Goal: Task Accomplishment & Management: Manage account settings

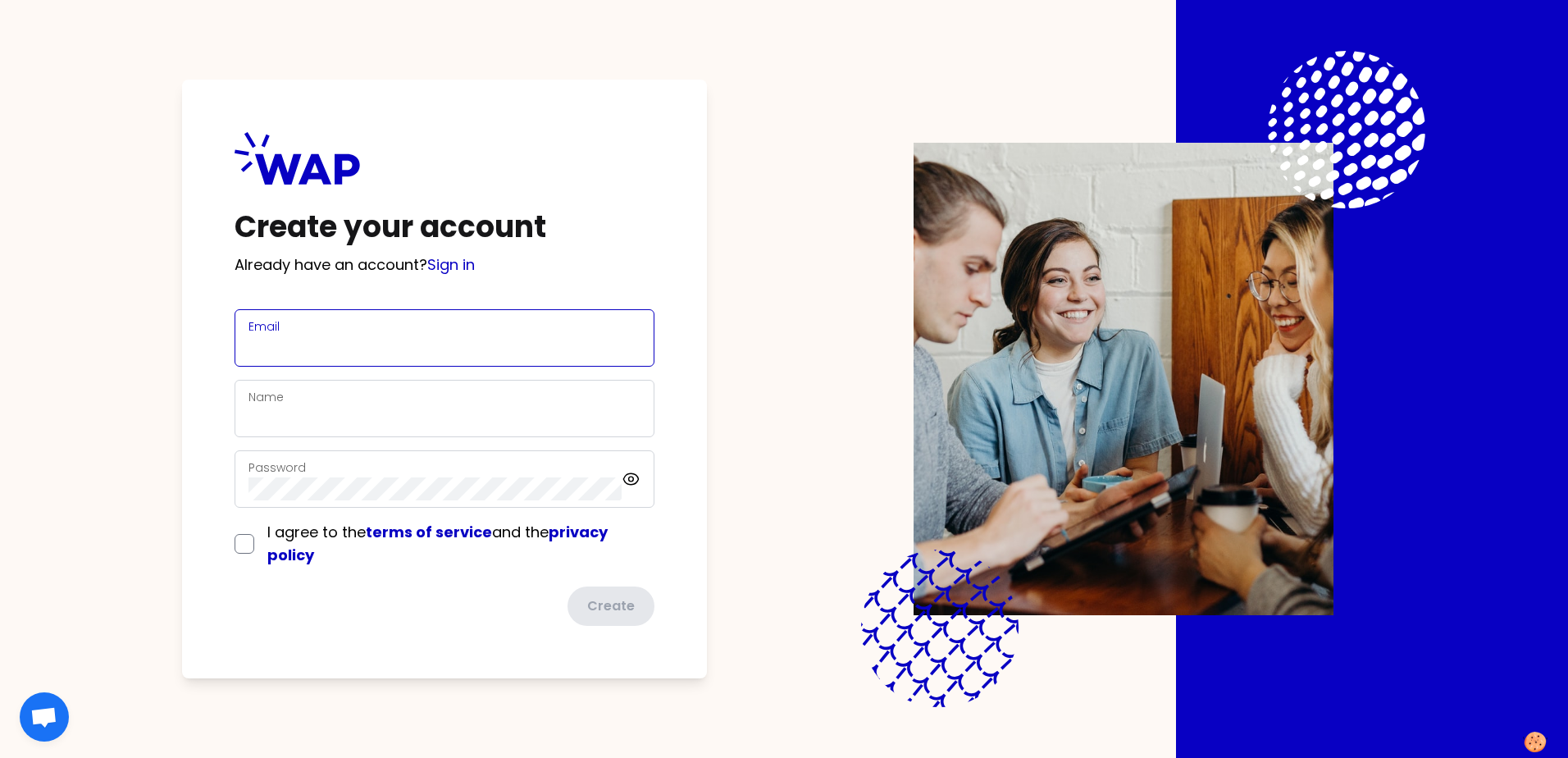
click at [482, 336] on input "Email" at bounding box center [444, 348] width 392 height 23
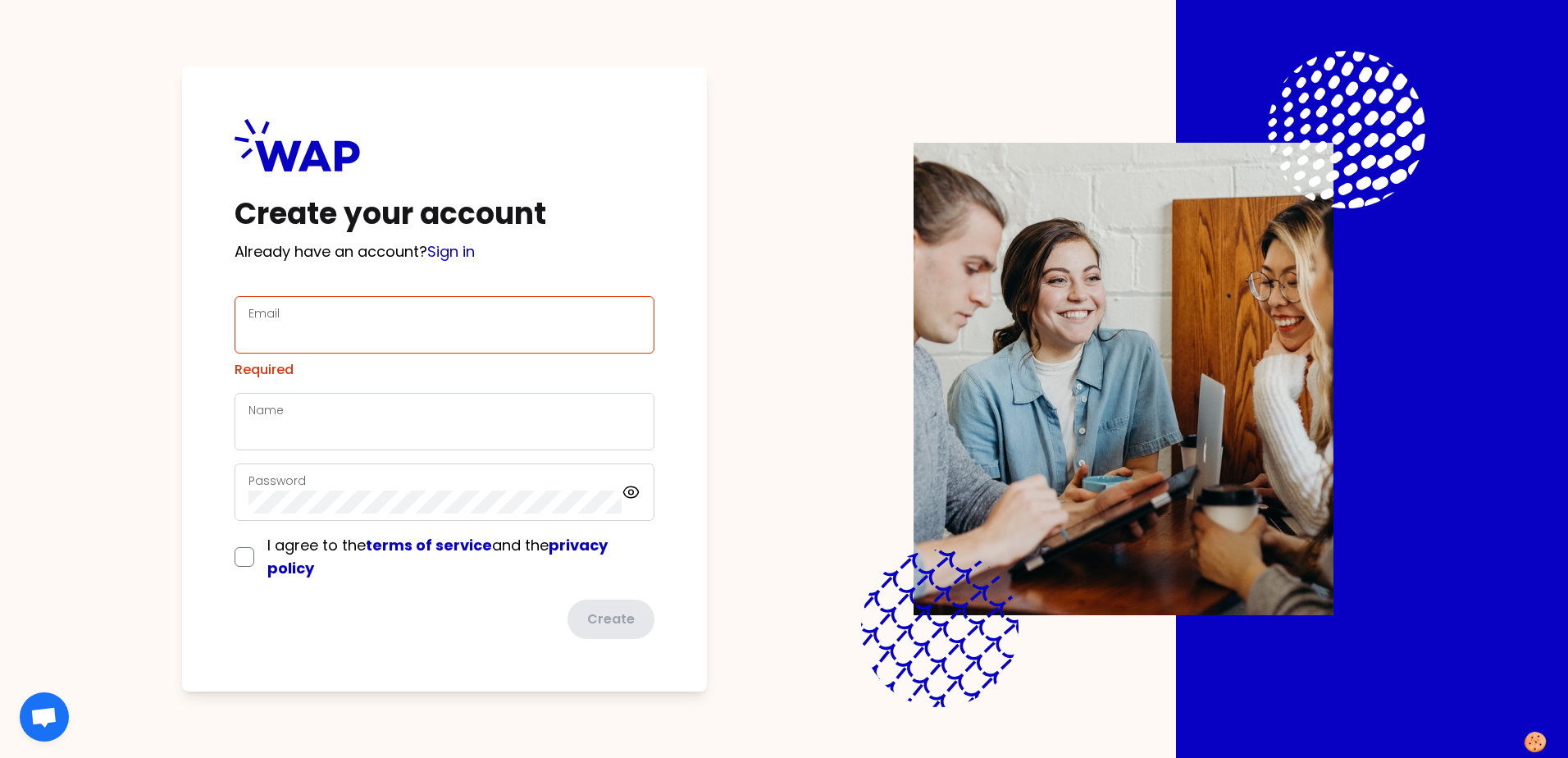
click at [363, 271] on div "Create your account Already have an account? Sign in Email Required Name Passwo…" at bounding box center [445, 379] width 525 height 626
click at [353, 309] on div "Email" at bounding box center [444, 324] width 392 height 43
click at [354, 319] on div "Email" at bounding box center [444, 324] width 392 height 43
click at [355, 331] on input "Email" at bounding box center [444, 335] width 392 height 23
type input "[EMAIL_ADDRESS][DOMAIN_NAME]"
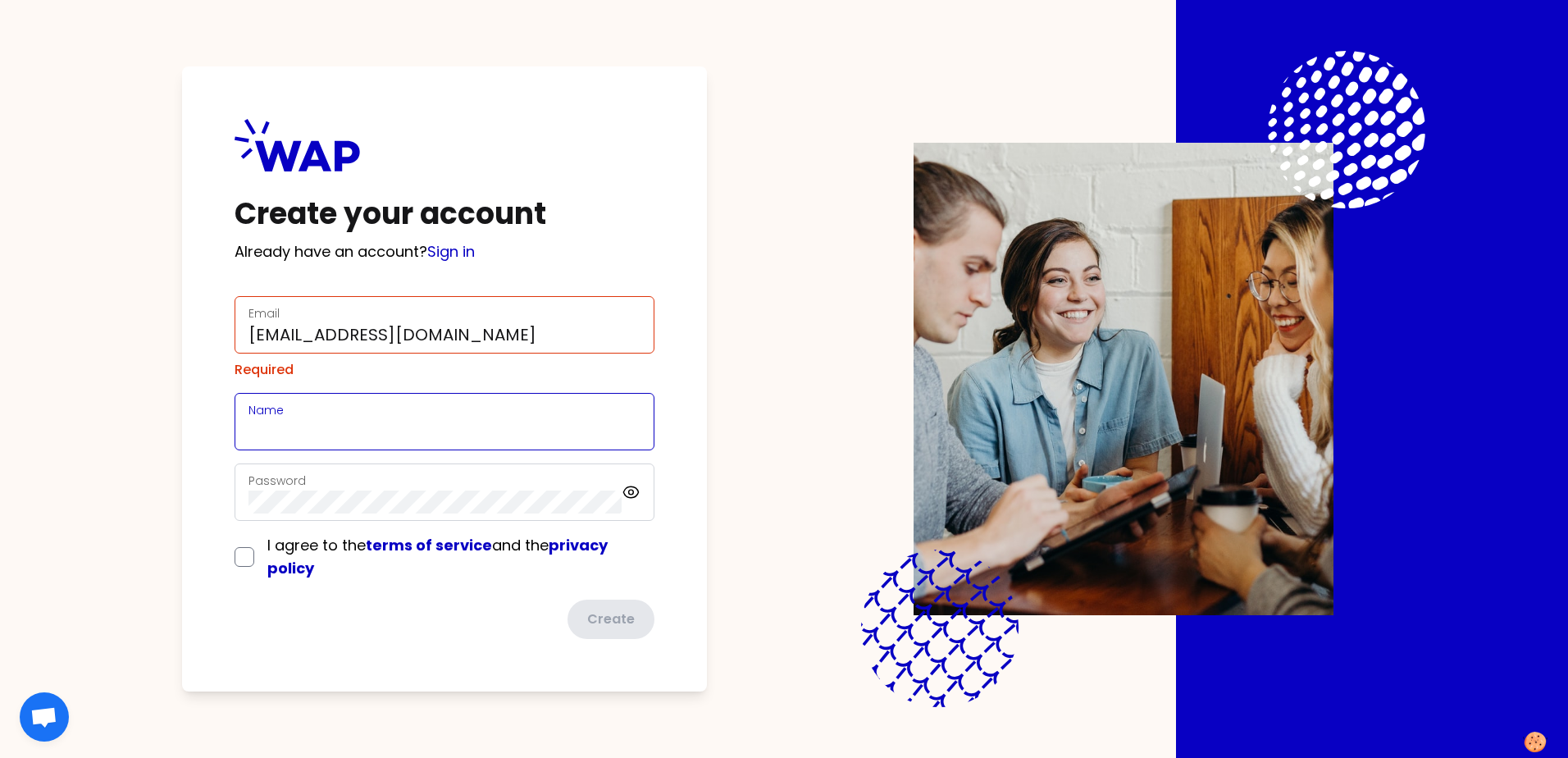
type input "[PERSON_NAME]"
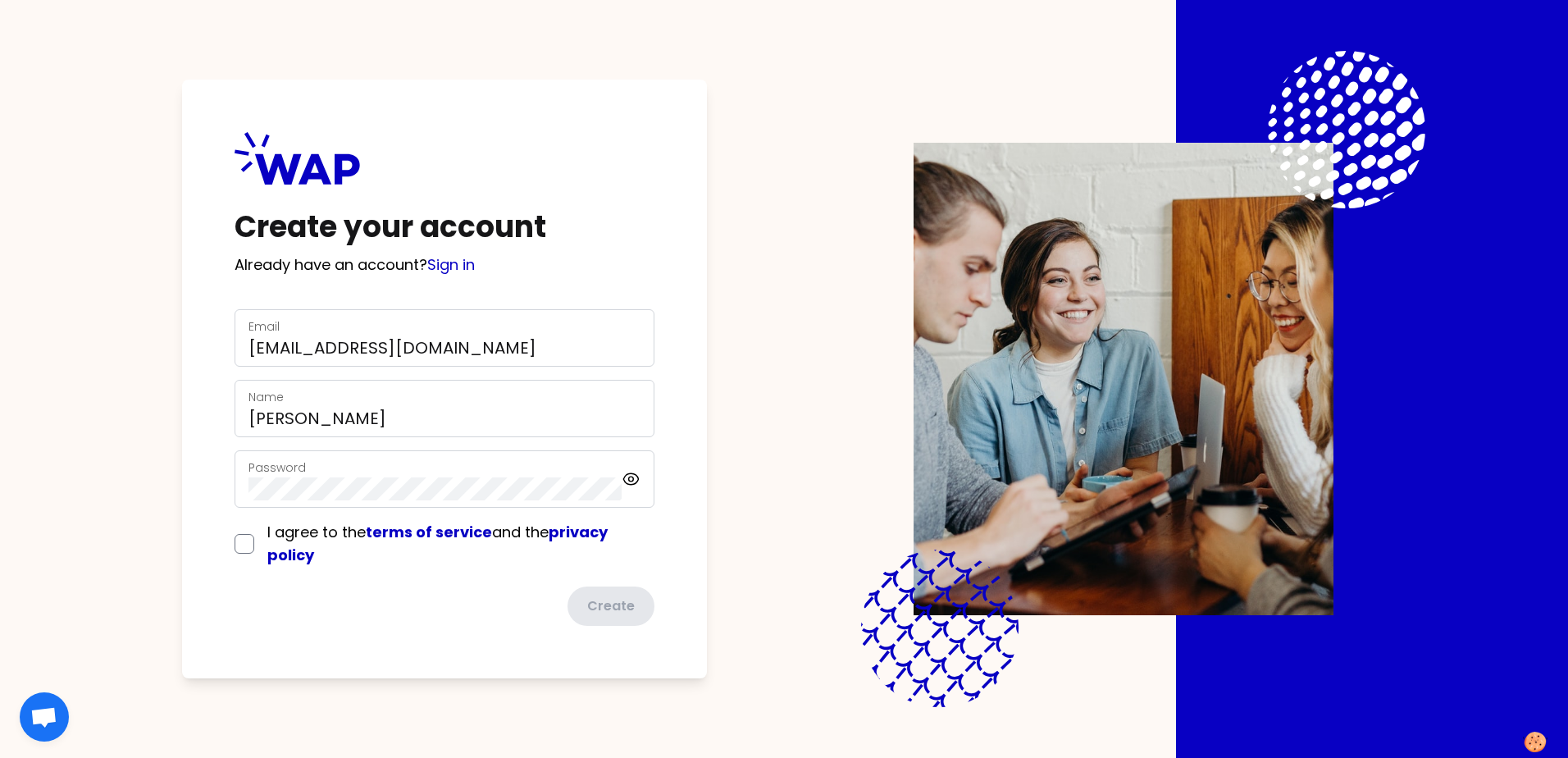
click at [352, 474] on div "Password" at bounding box center [435, 479] width 373 height 43
click at [243, 551] on input "checkbox" at bounding box center [244, 543] width 20 height 20
checkbox input "true"
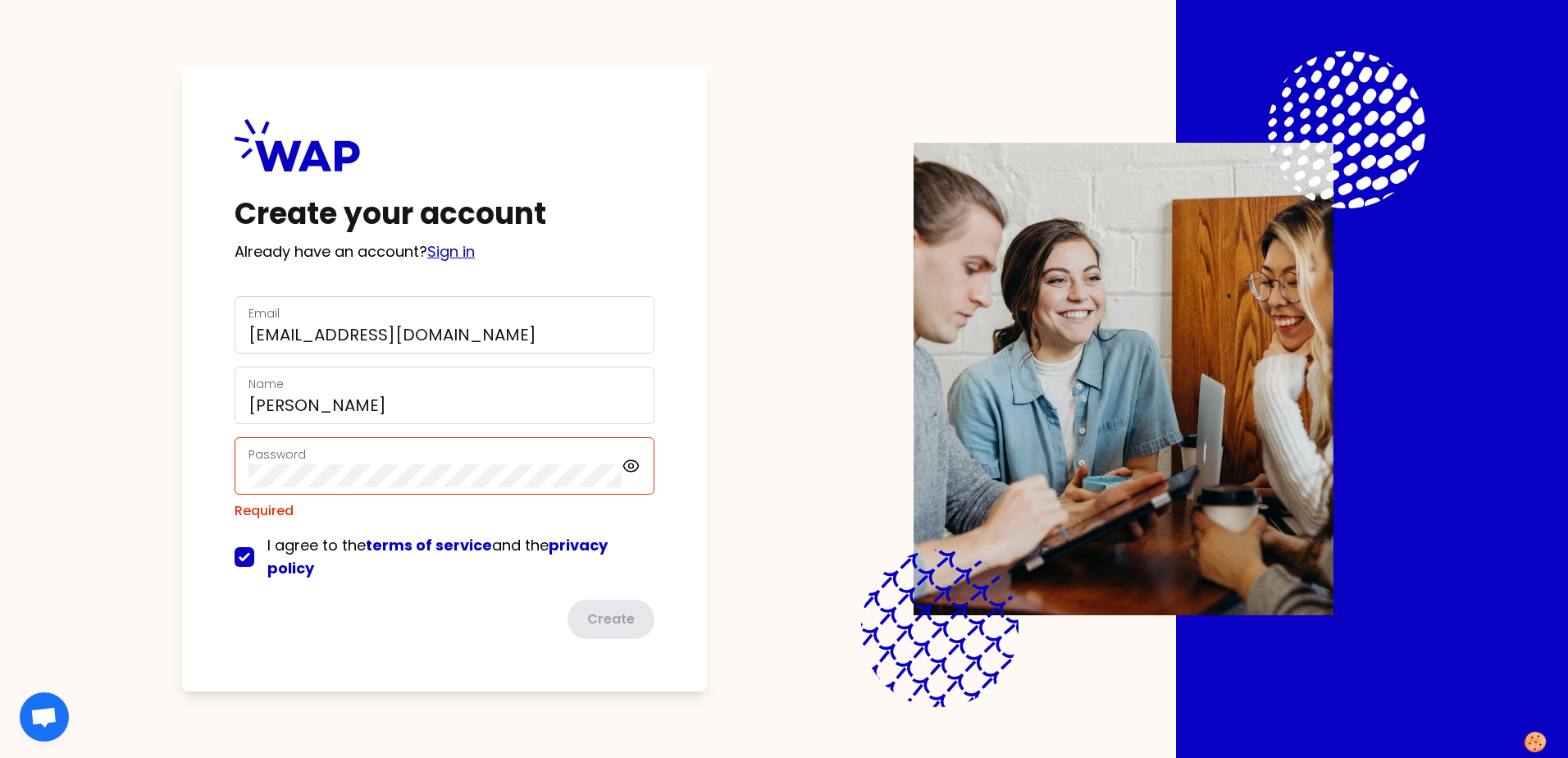
click at [455, 250] on link "Sign in" at bounding box center [451, 251] width 47 height 21
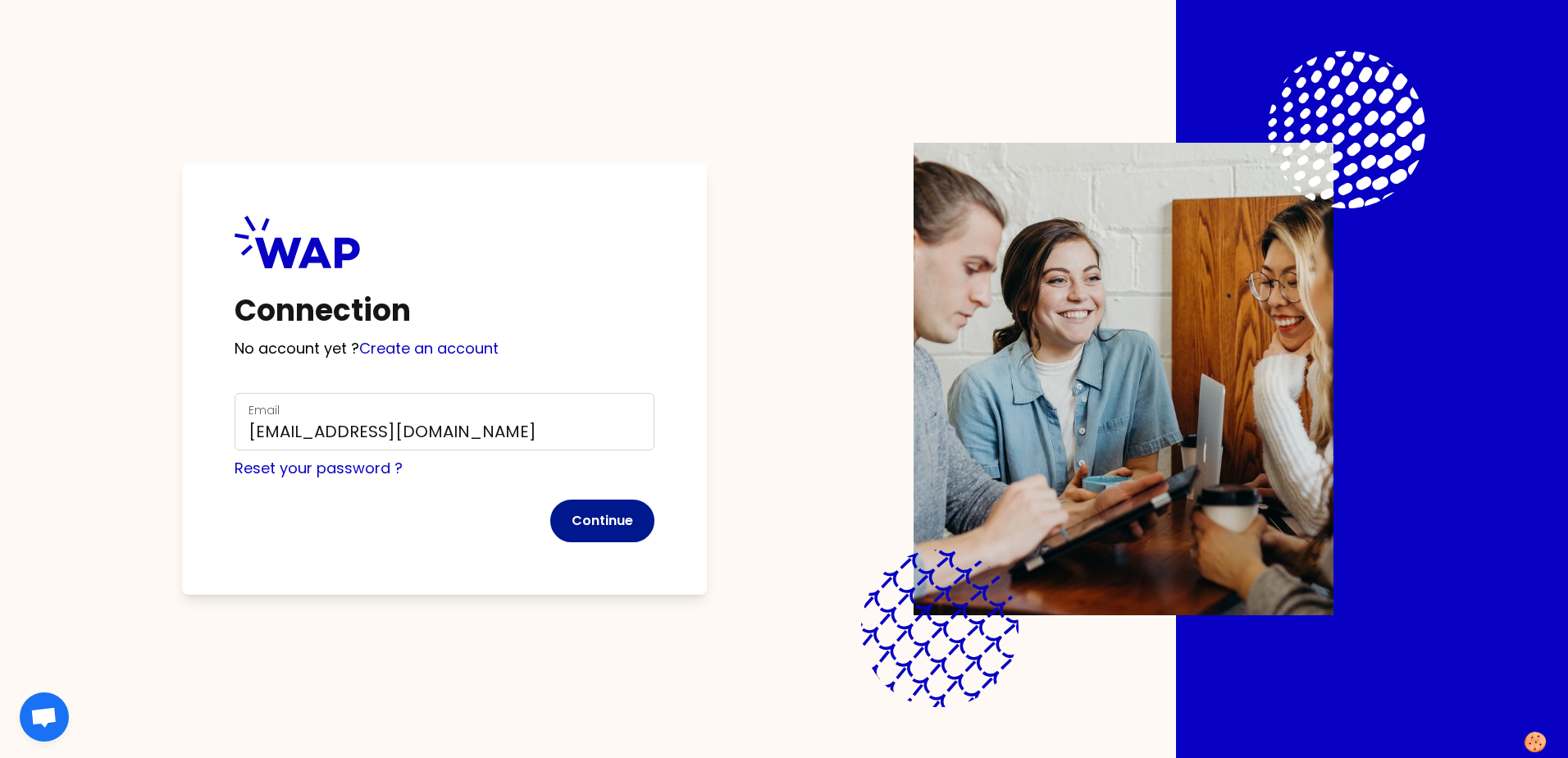
click at [596, 522] on button "Continue" at bounding box center [603, 521] width 104 height 43
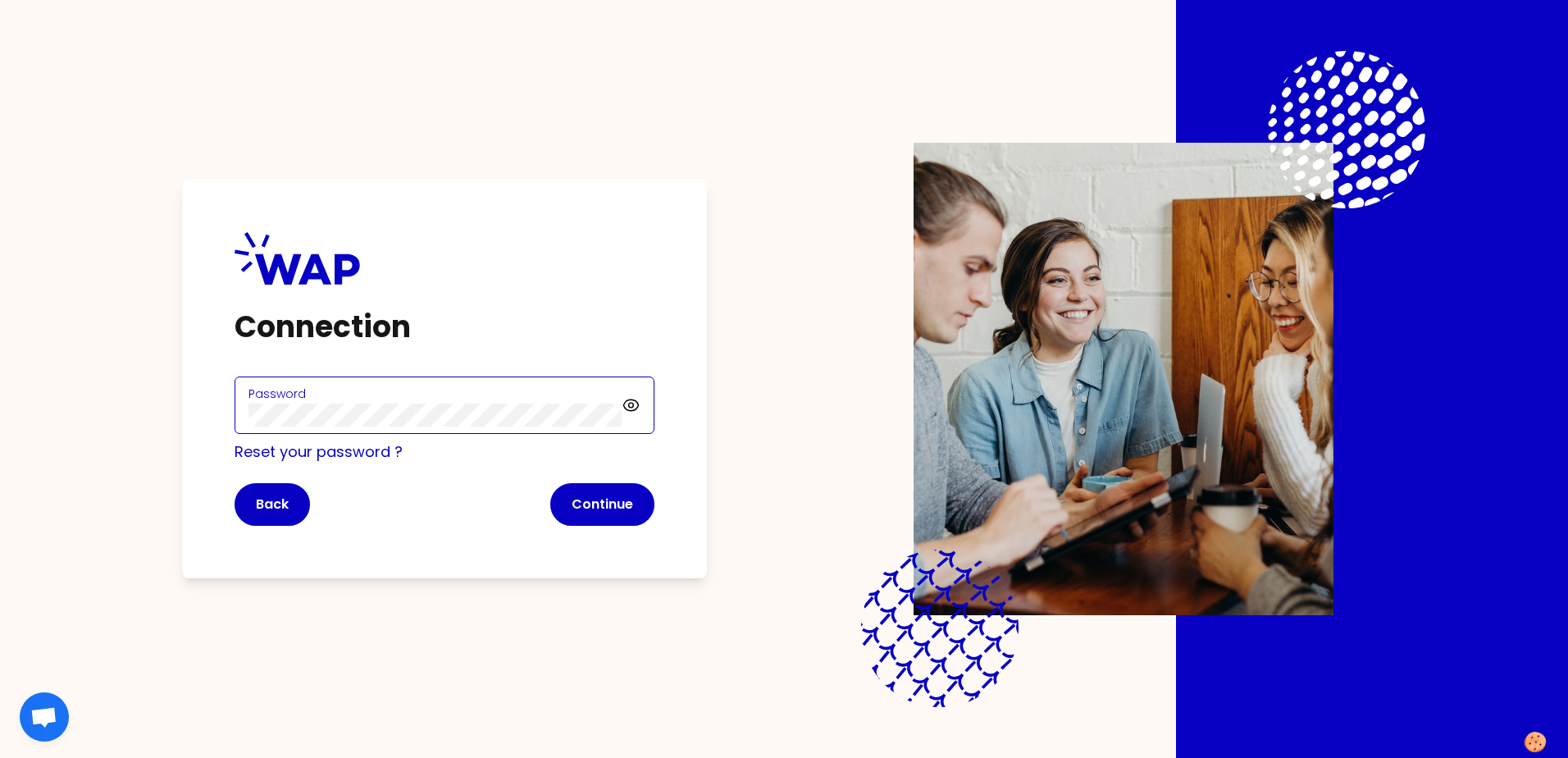
click button "Continue" at bounding box center [603, 504] width 104 height 43
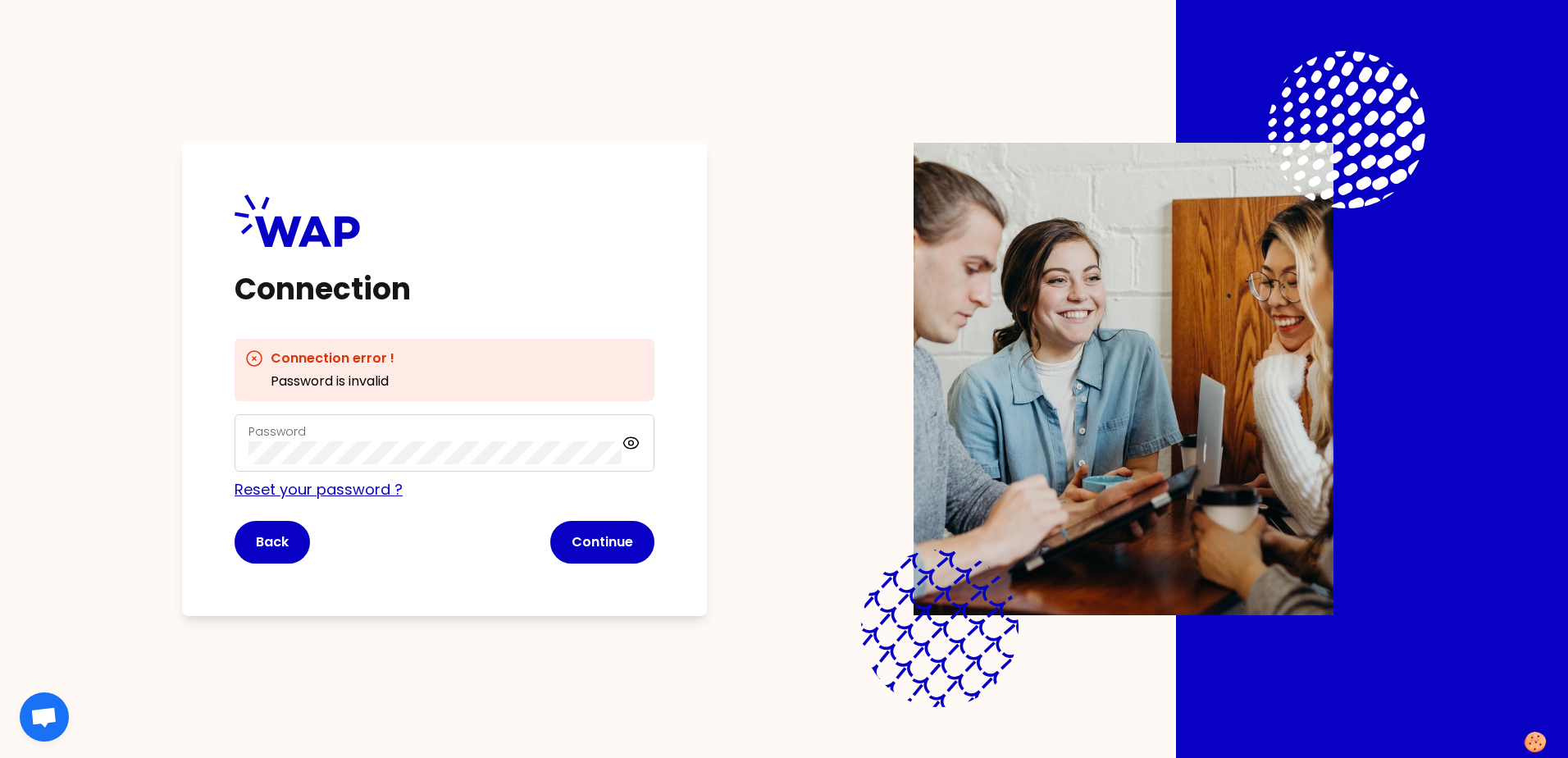
click at [335, 486] on link "Reset your password ?" at bounding box center [318, 490] width 168 height 21
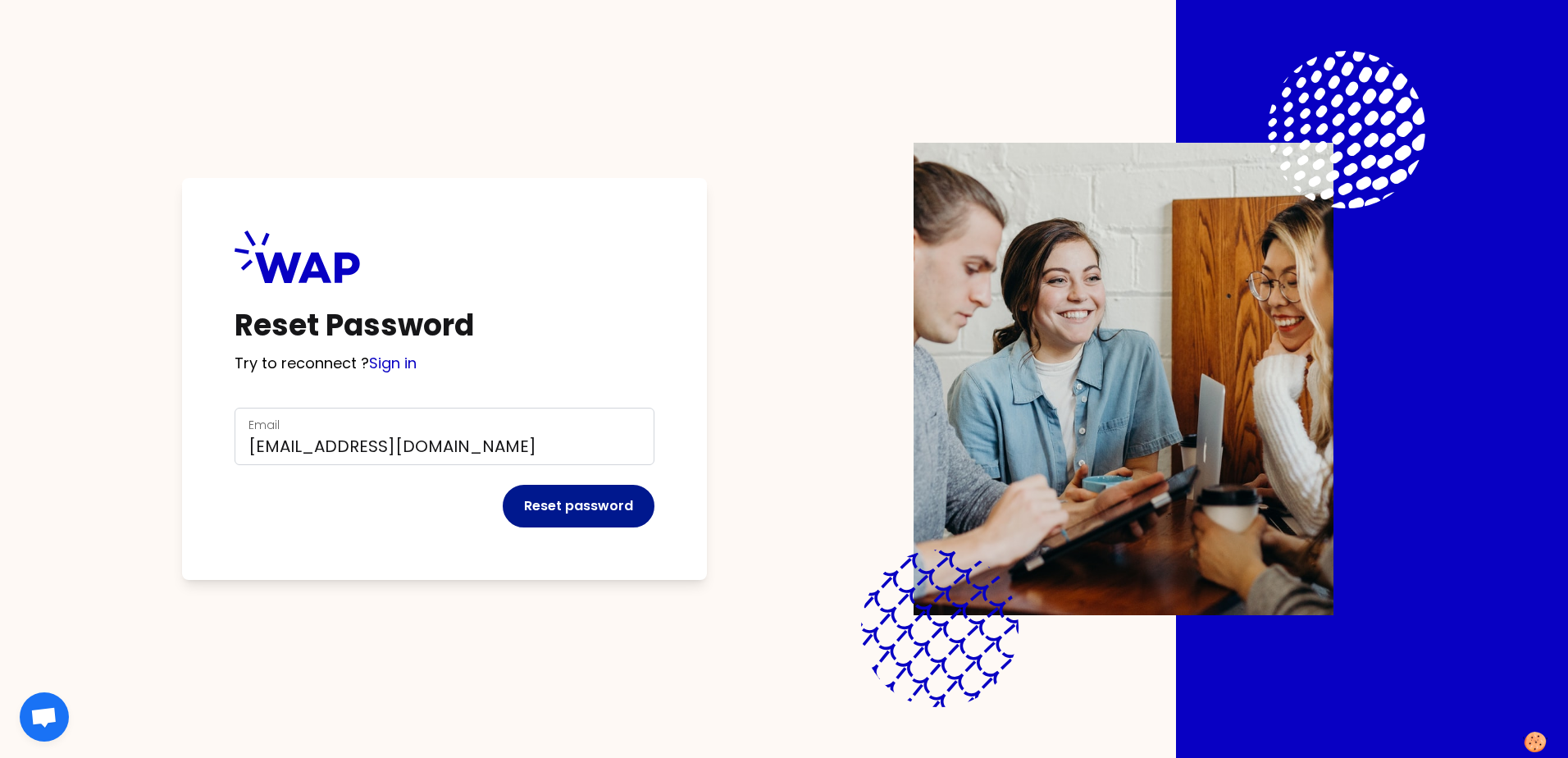
click at [595, 496] on button "Reset password" at bounding box center [578, 506] width 152 height 43
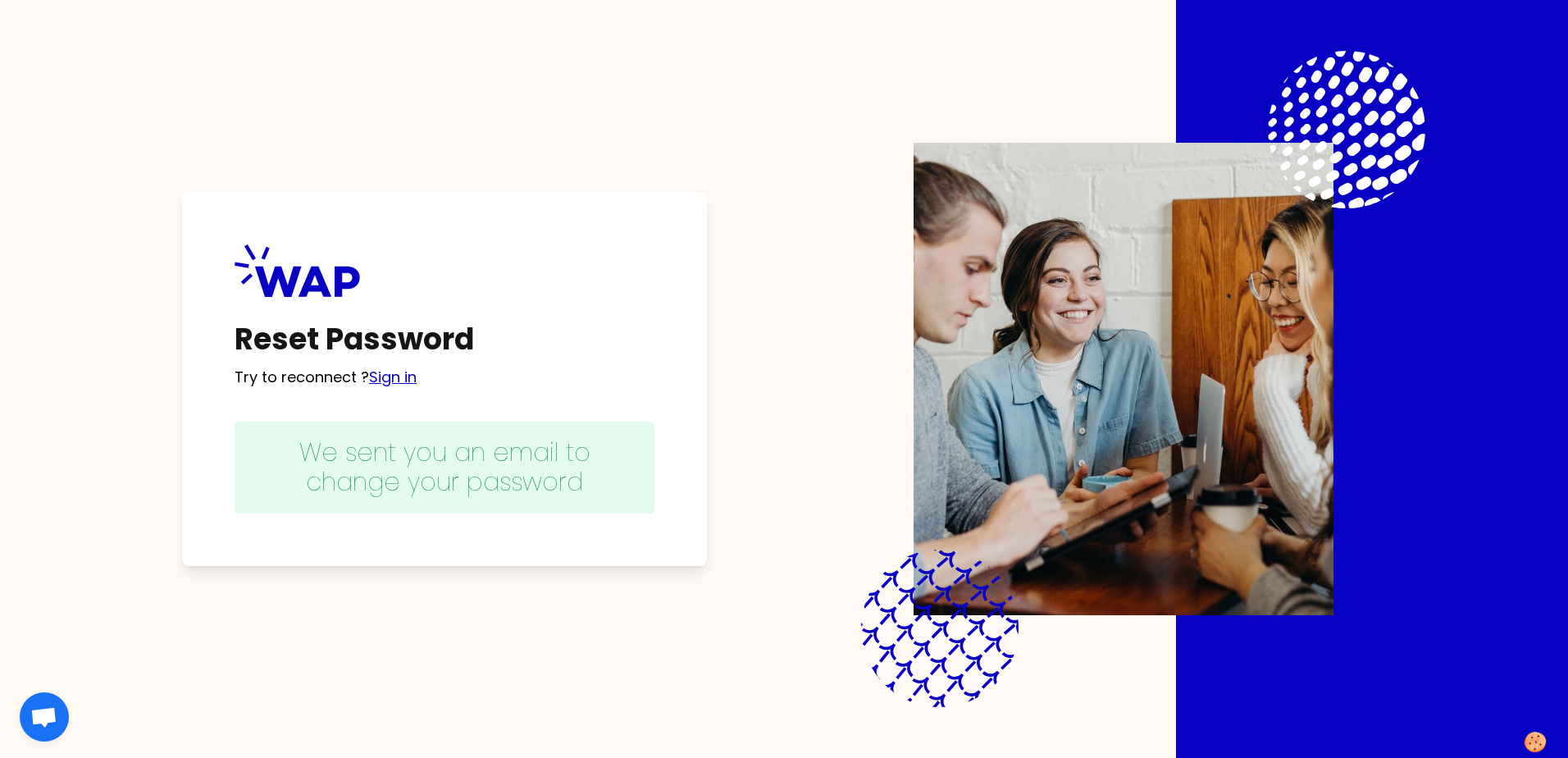
click at [401, 381] on link "Sign in" at bounding box center [393, 377] width 47 height 21
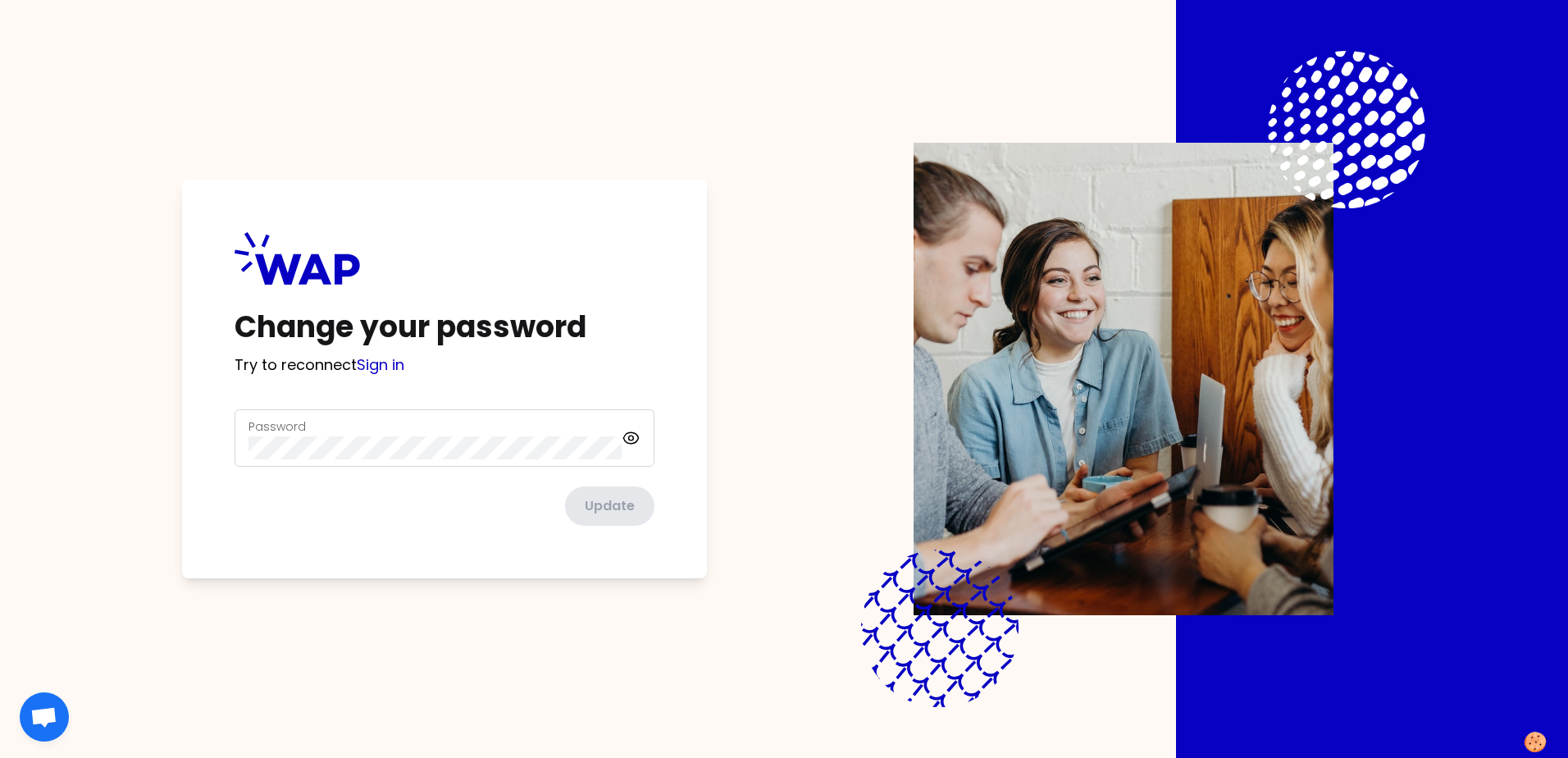
click at [355, 429] on div "Password" at bounding box center [435, 438] width 373 height 43
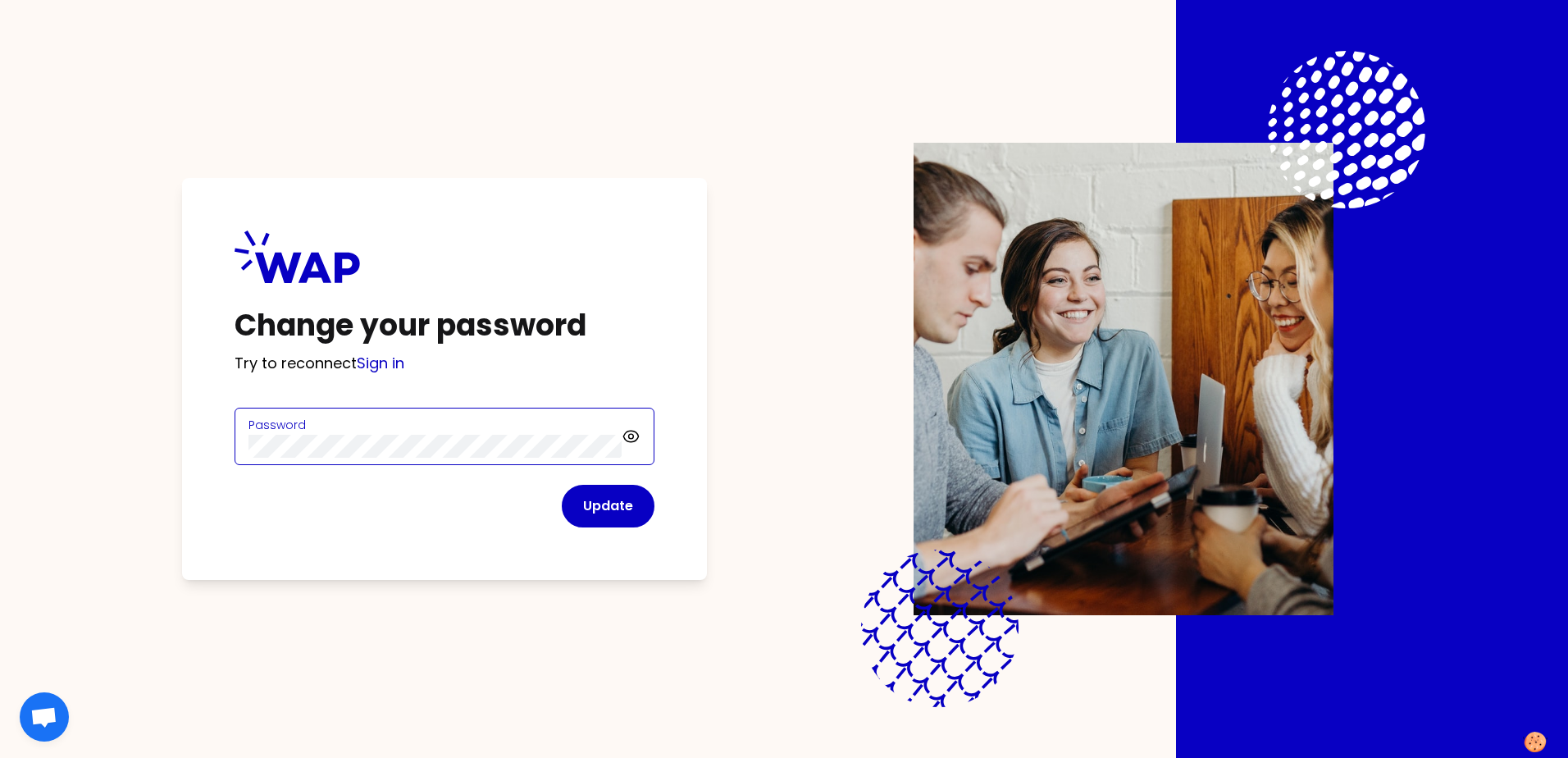
click at [160, 421] on div "Change your password Try to reconnect Sign in Password Update" at bounding box center [784, 379] width 1358 height 758
click at [642, 513] on button "Update" at bounding box center [608, 506] width 93 height 43
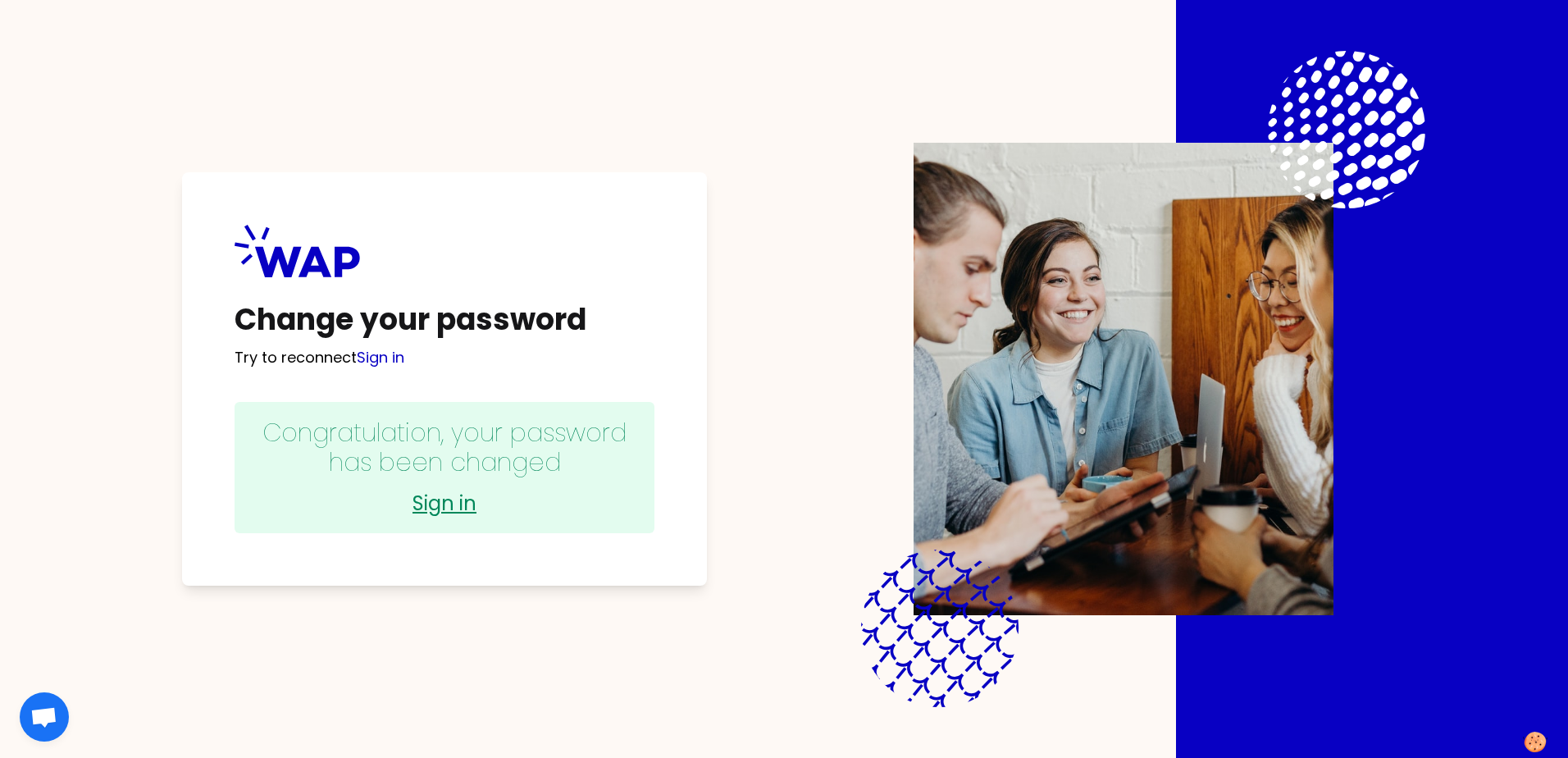
click at [456, 500] on link "Sign in" at bounding box center [445, 504] width 387 height 26
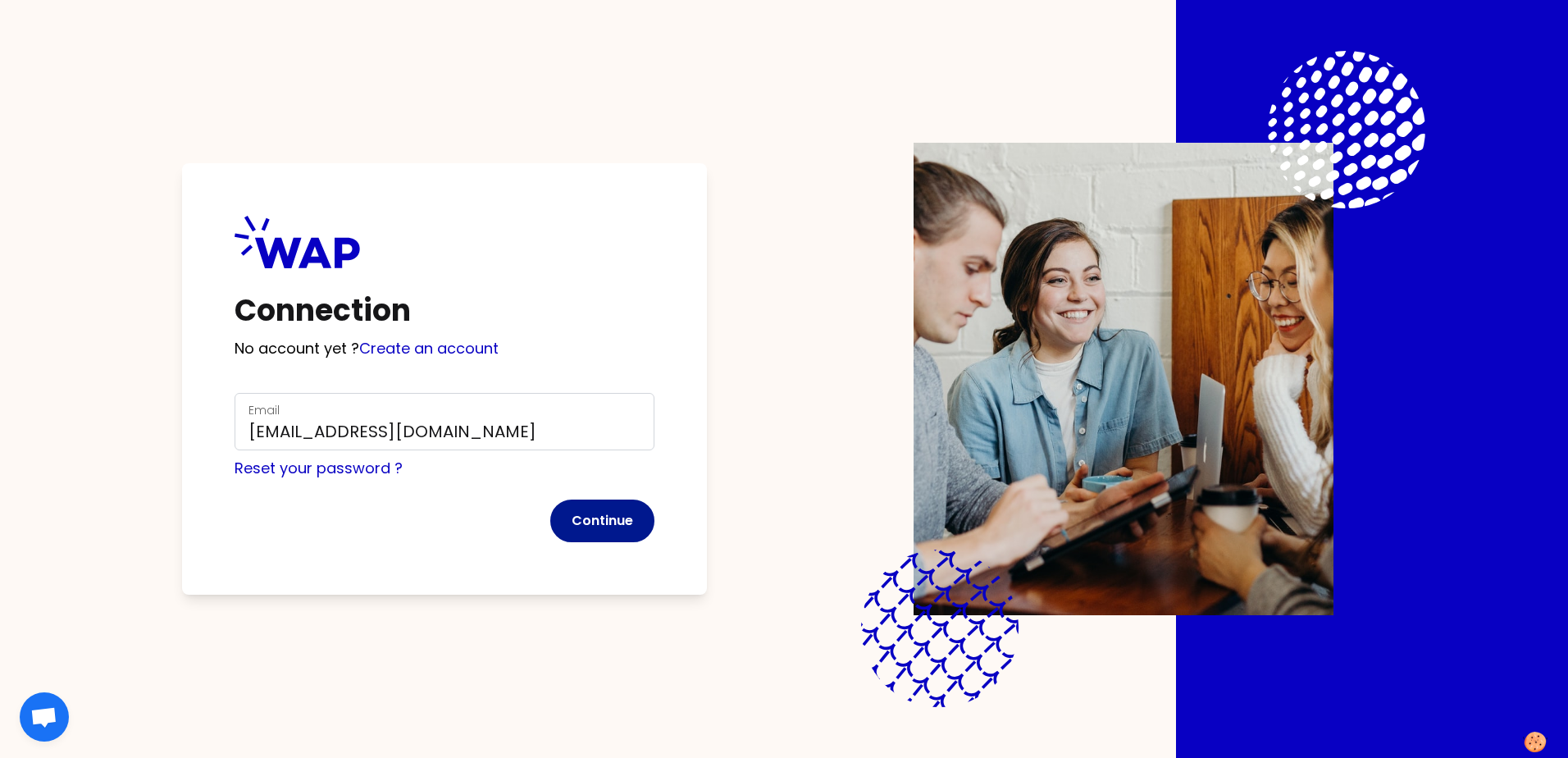
click at [617, 514] on button "Continue" at bounding box center [603, 521] width 104 height 43
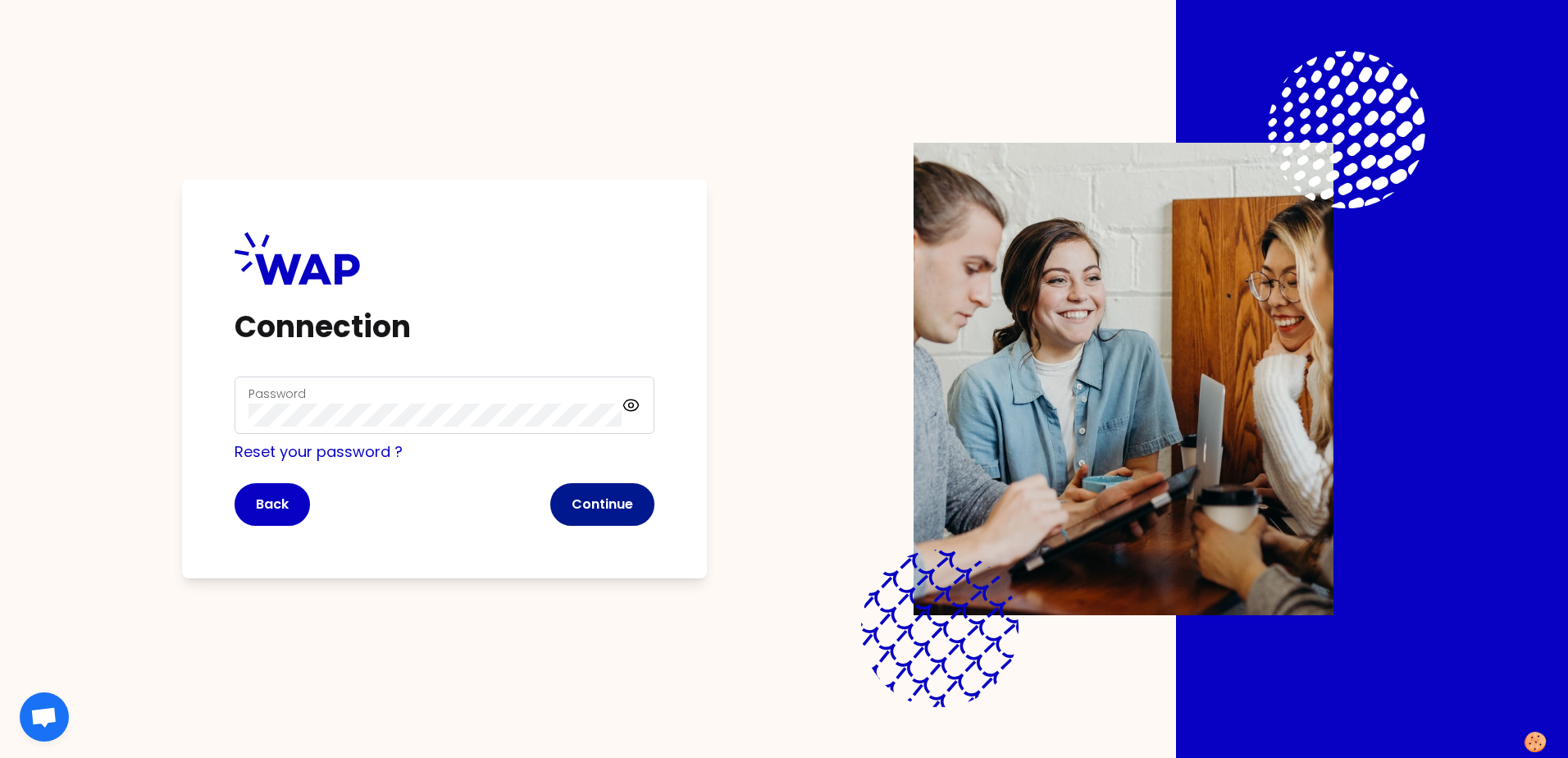
click at [631, 491] on button "Continue" at bounding box center [603, 504] width 104 height 43
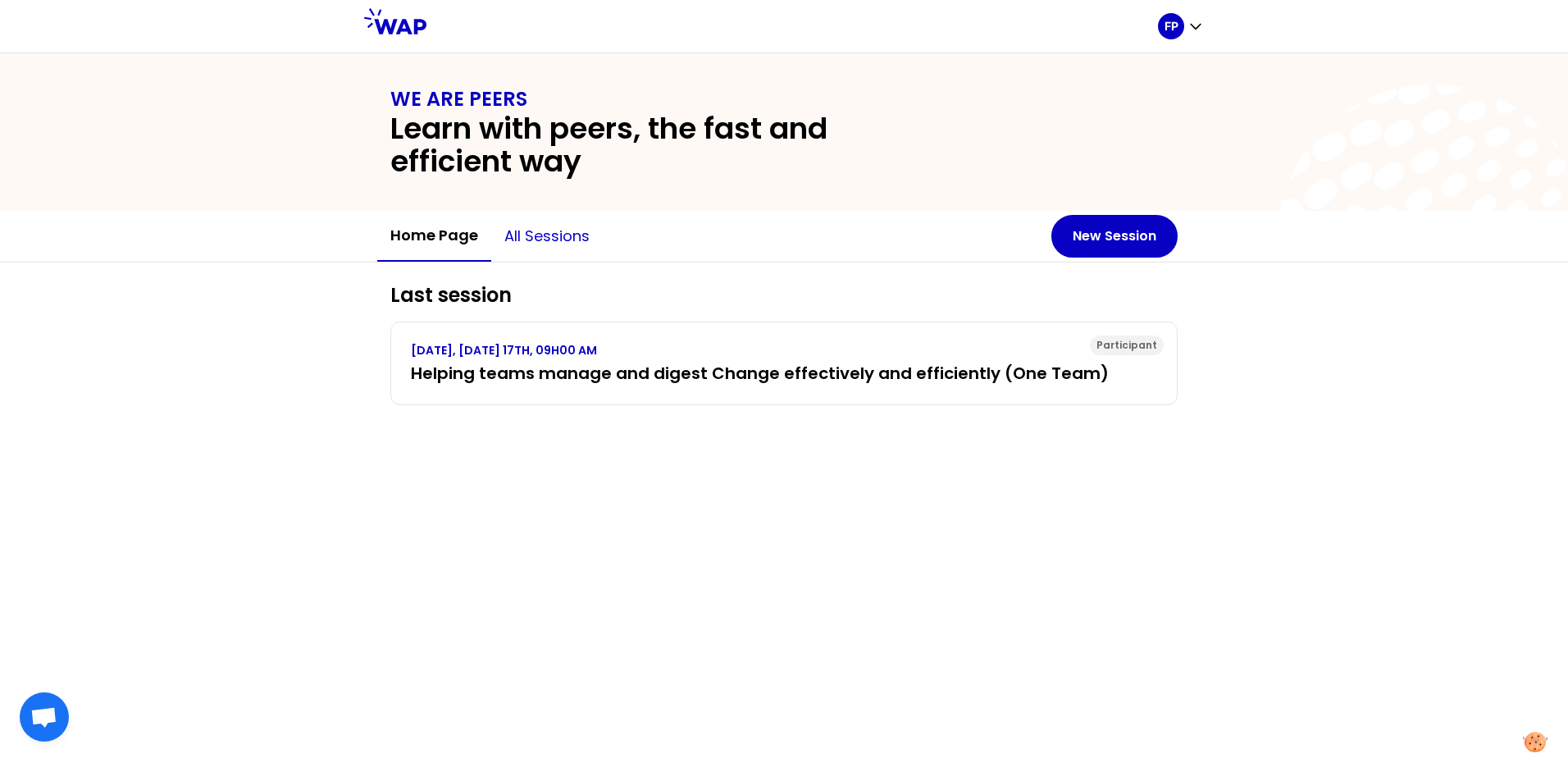
click at [566, 240] on button "All sessions" at bounding box center [547, 236] width 111 height 49
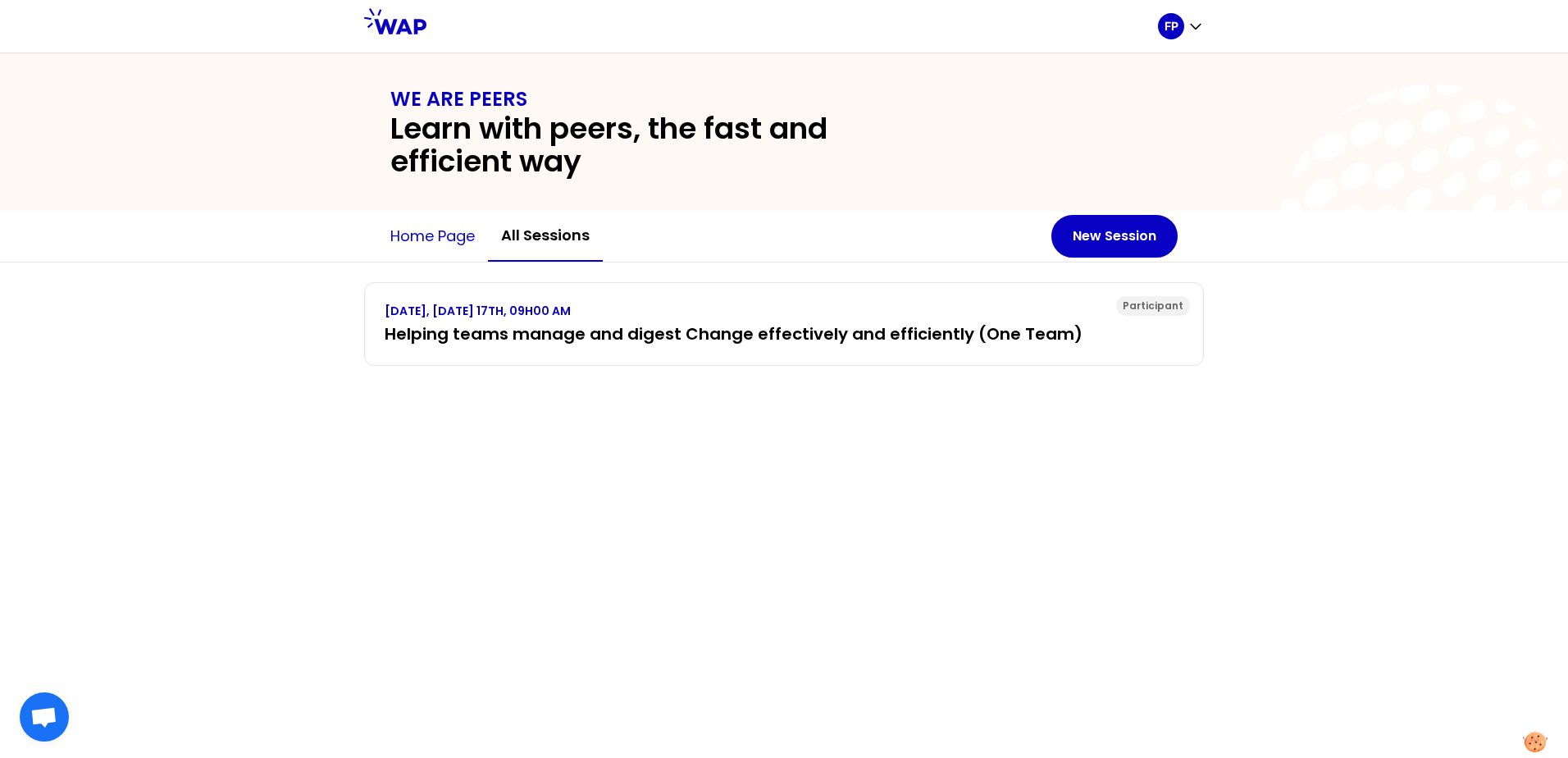
click at [464, 234] on button "Home page" at bounding box center [432, 236] width 111 height 49
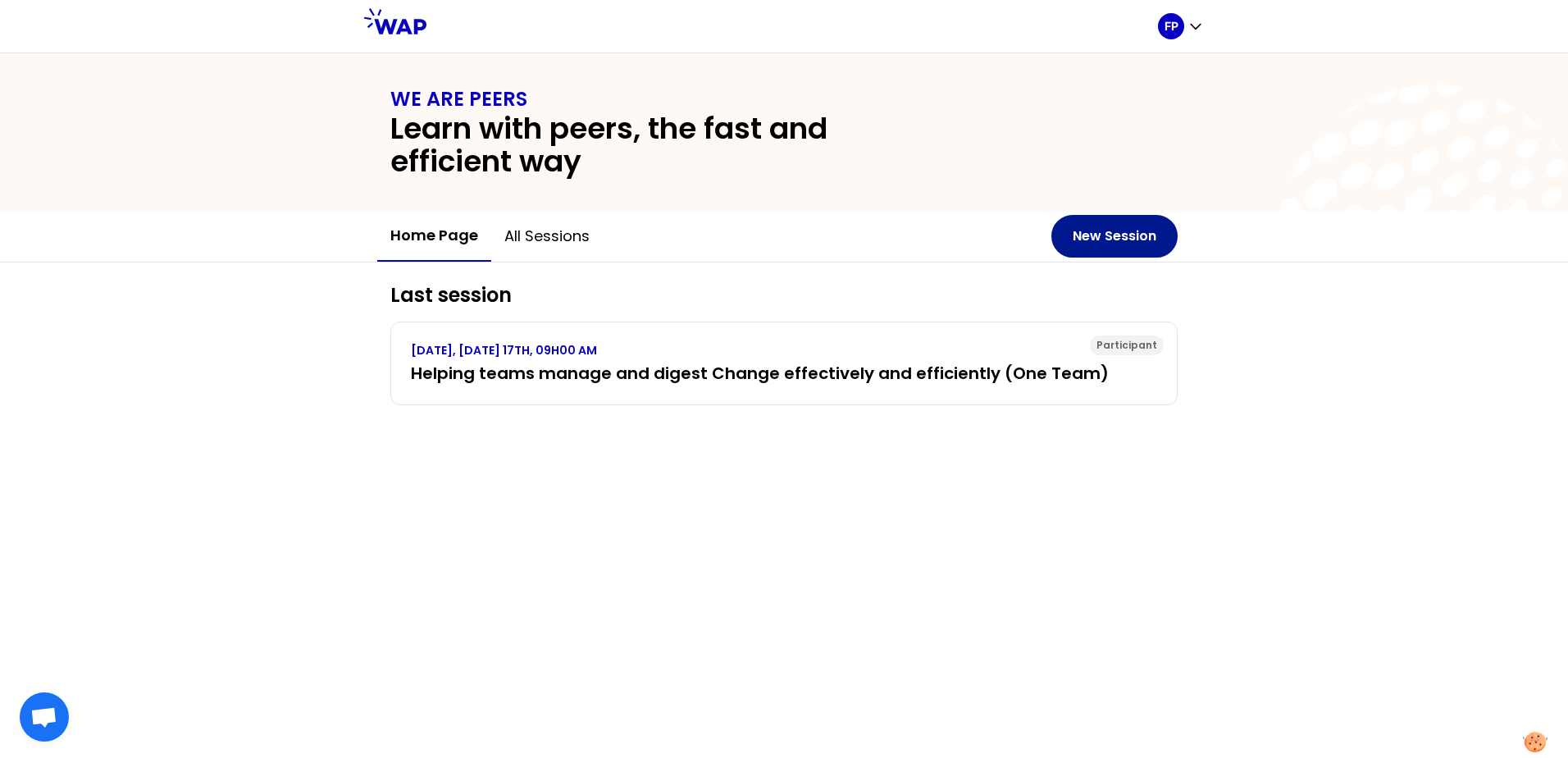
click at [1114, 234] on button "New Session" at bounding box center [1115, 236] width 127 height 43
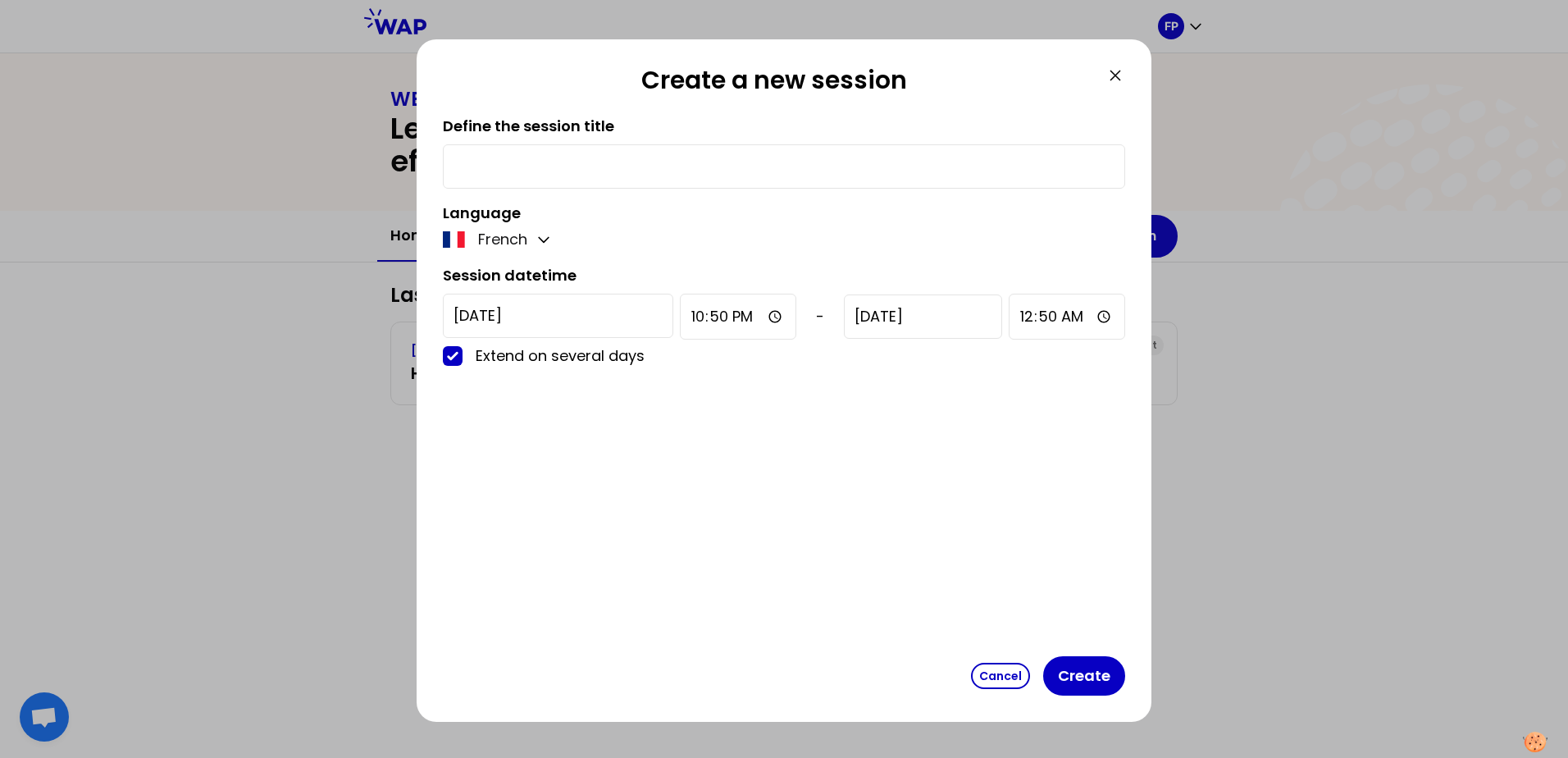
click at [1112, 82] on icon at bounding box center [1116, 75] width 20 height 20
